Goal: Task Accomplishment & Management: Manage account settings

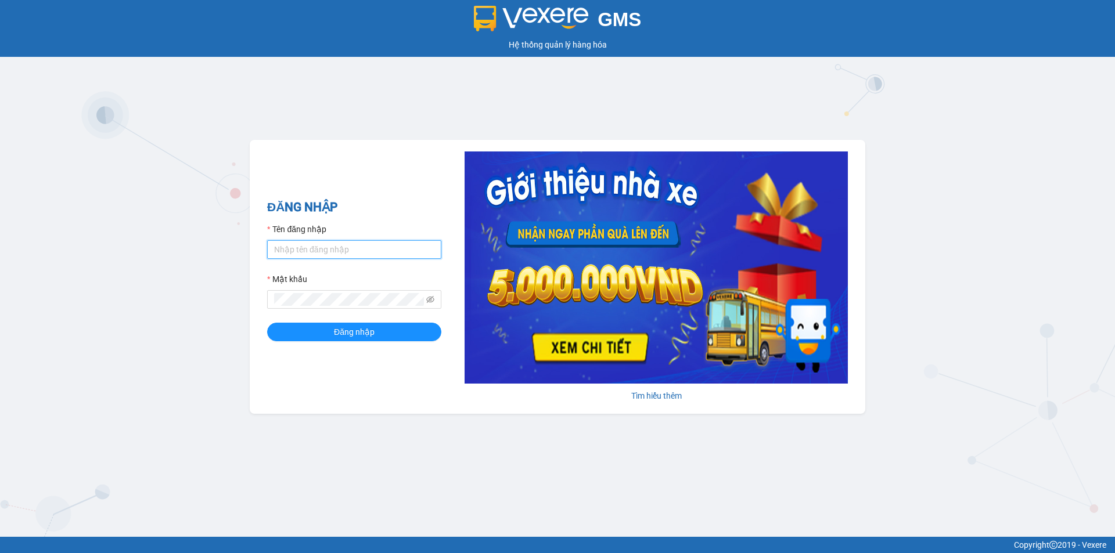
click at [367, 248] on input "Tên đăng nhập" at bounding box center [354, 249] width 174 height 19
type input "phuongtram.lienhung"
click at [267, 323] on button "Đăng nhập" at bounding box center [354, 332] width 174 height 19
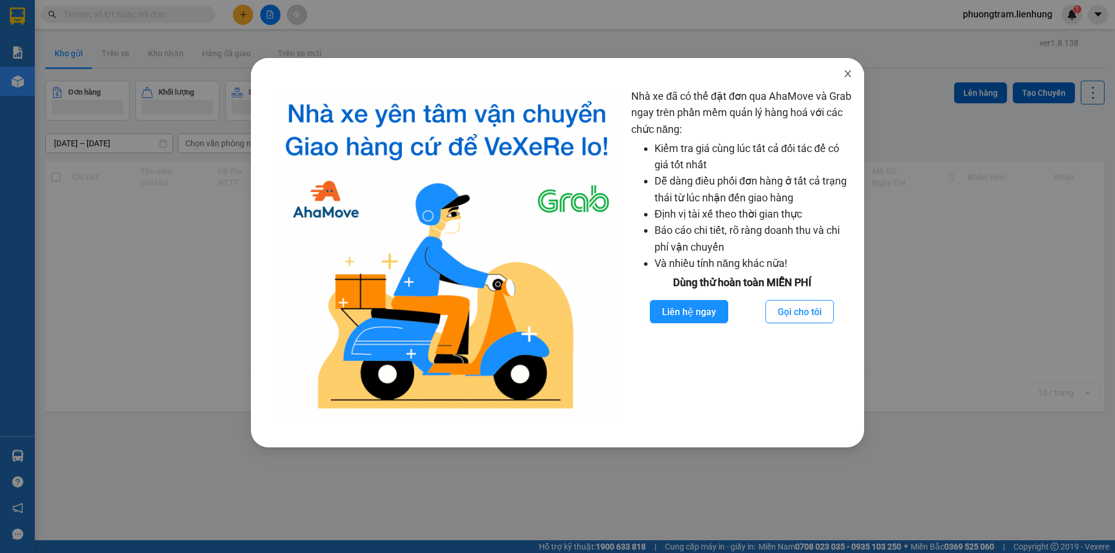
click at [848, 74] on icon "close" at bounding box center [847, 73] width 9 height 9
